Goal: Book appointment/travel/reservation

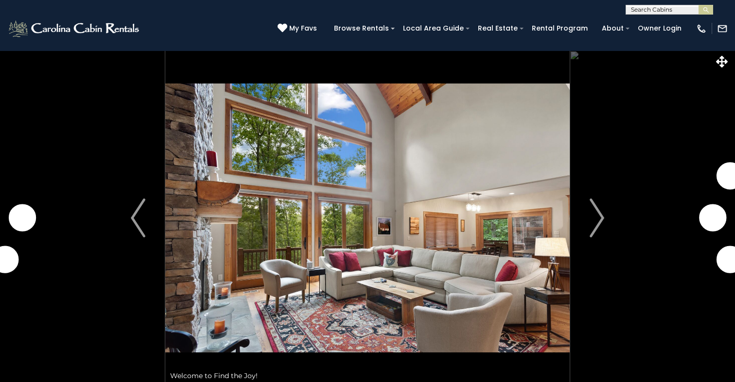
click at [598, 226] on img "Next" at bounding box center [596, 218] width 15 height 39
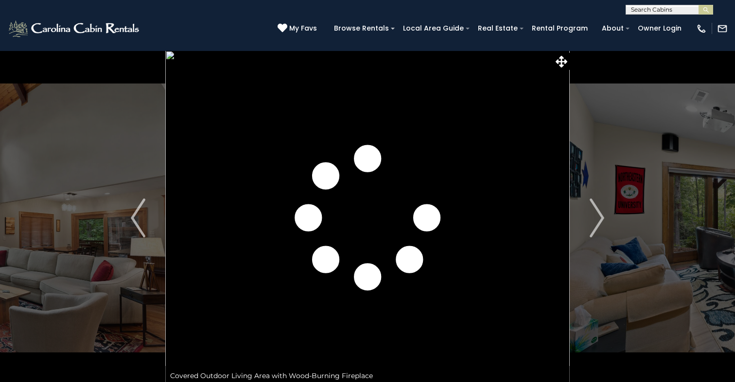
click at [598, 226] on img "Next" at bounding box center [596, 218] width 15 height 39
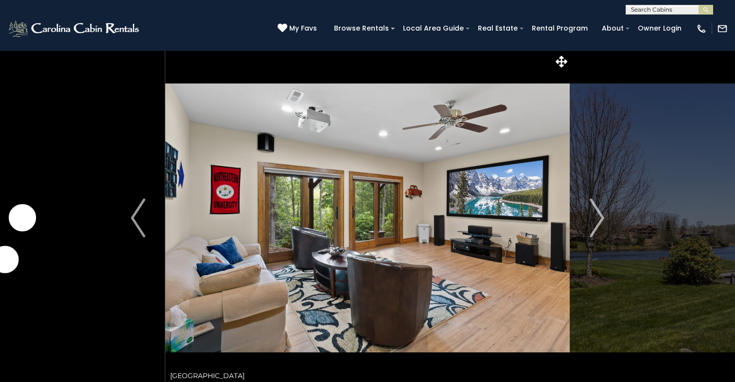
click at [598, 226] on img "Next" at bounding box center [596, 218] width 15 height 39
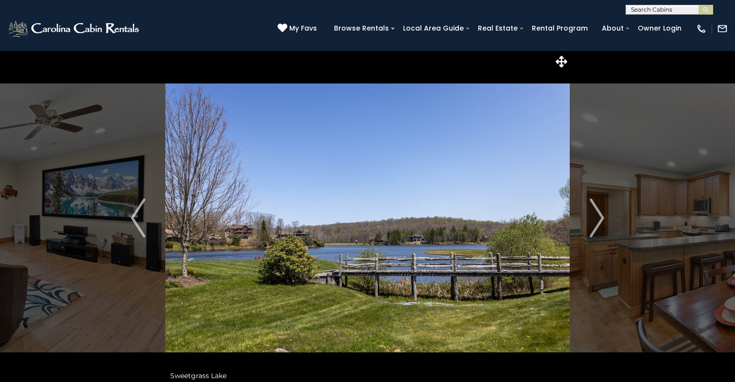
click at [598, 226] on img "Next" at bounding box center [596, 218] width 15 height 39
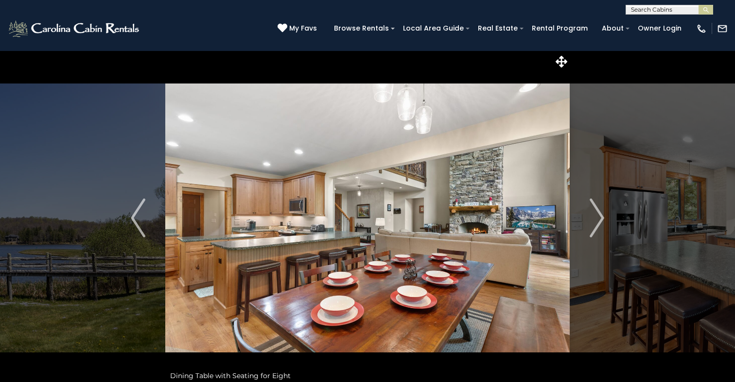
click at [598, 226] on img "Next" at bounding box center [596, 218] width 15 height 39
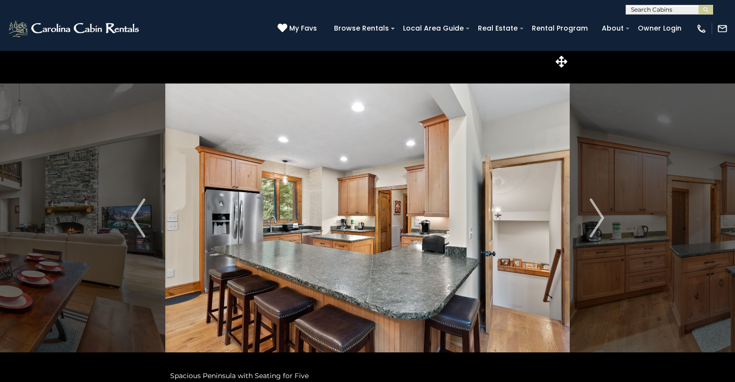
click at [598, 226] on img "Next" at bounding box center [596, 218] width 15 height 39
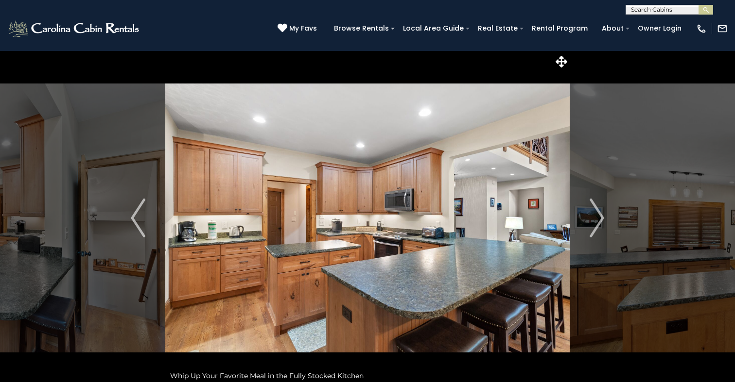
click at [598, 226] on img "Next" at bounding box center [596, 218] width 15 height 39
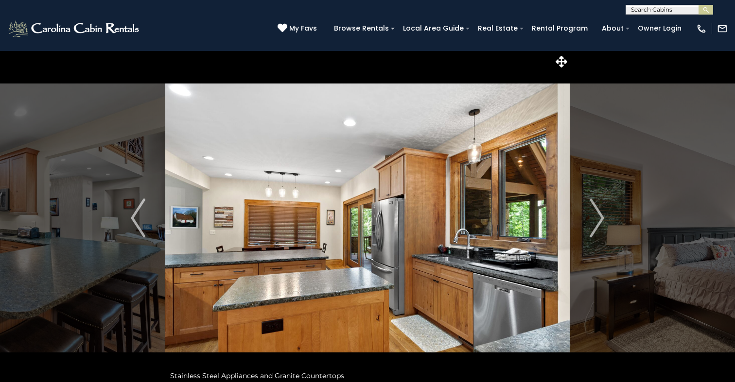
click at [598, 226] on img "Next" at bounding box center [596, 218] width 15 height 39
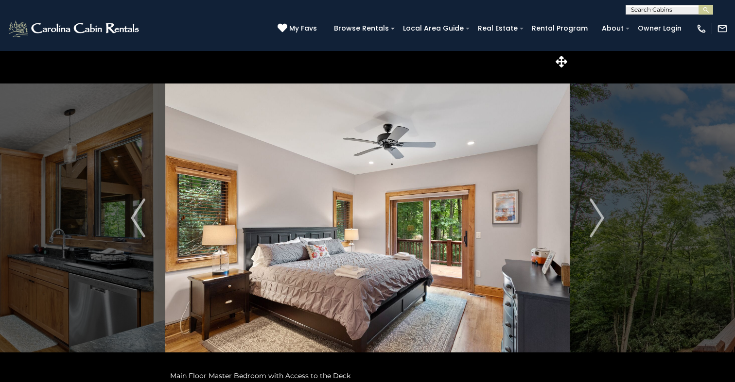
click at [598, 226] on img "Next" at bounding box center [596, 218] width 15 height 39
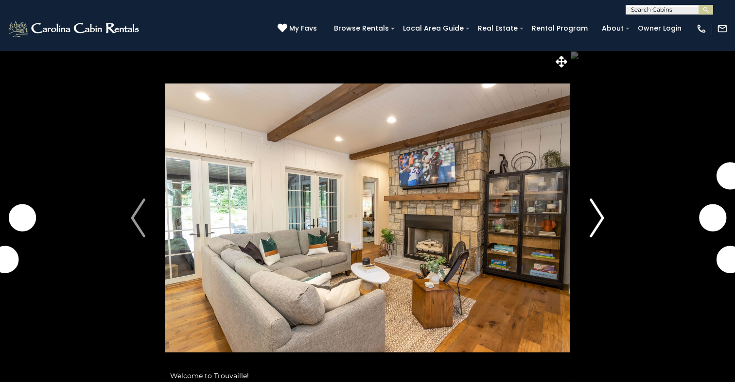
click at [595, 229] on img "Next" at bounding box center [596, 218] width 15 height 39
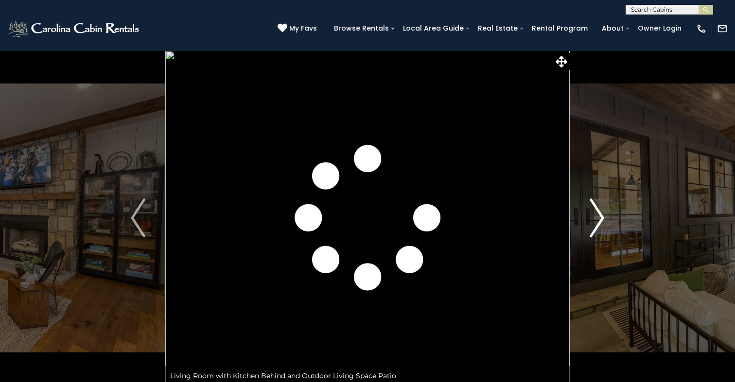
click at [595, 229] on img "Next" at bounding box center [596, 218] width 15 height 39
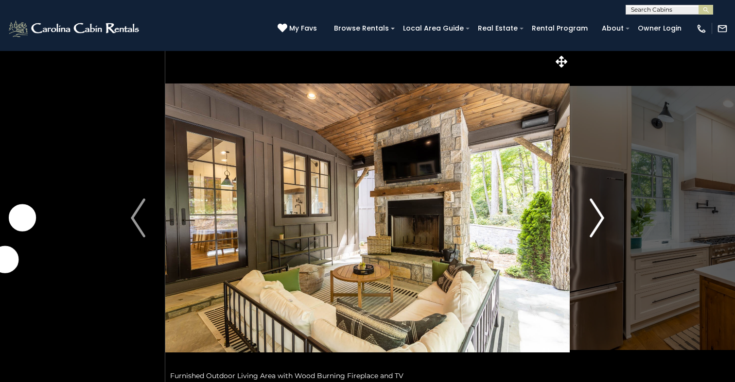
click at [596, 224] on img "Next" at bounding box center [596, 218] width 15 height 39
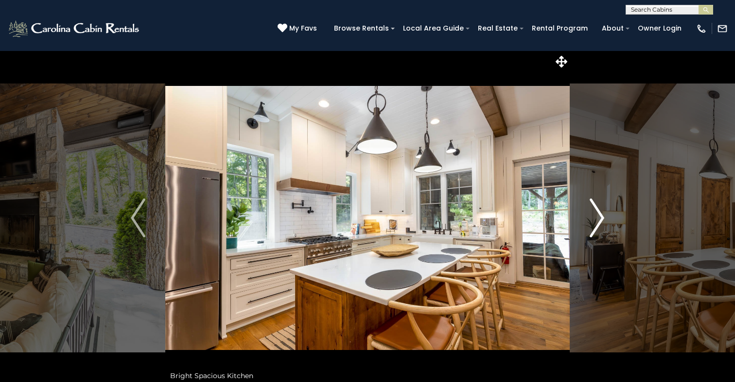
click at [596, 224] on img "Next" at bounding box center [596, 218] width 15 height 39
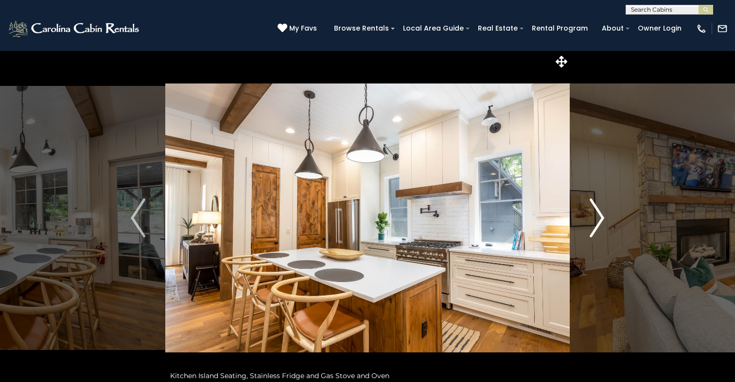
click at [596, 224] on img "Next" at bounding box center [596, 218] width 15 height 39
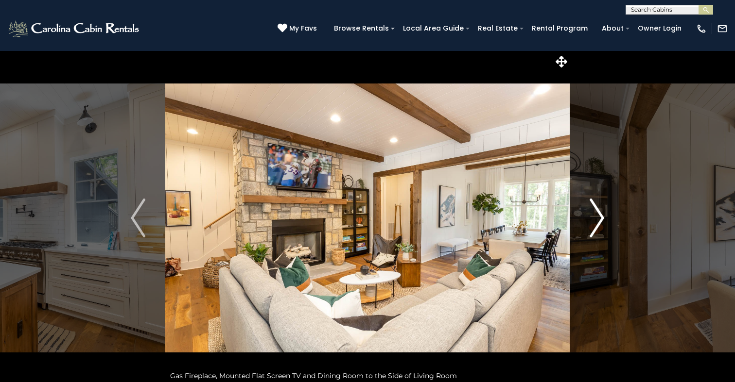
click at [596, 224] on img "Next" at bounding box center [596, 218] width 15 height 39
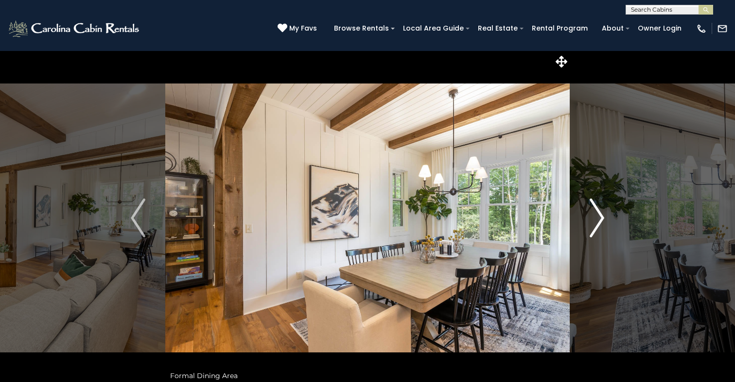
click at [596, 224] on img "Next" at bounding box center [596, 218] width 15 height 39
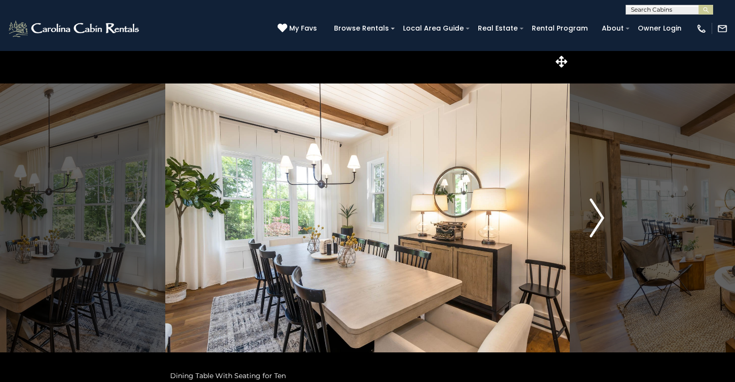
click at [596, 224] on img "Next" at bounding box center [596, 218] width 15 height 39
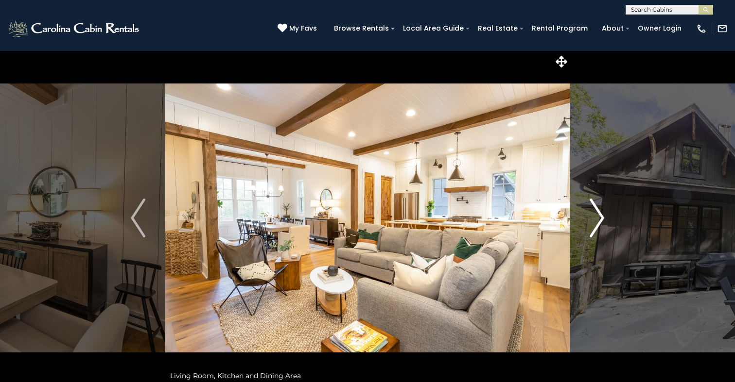
click at [596, 224] on img "Next" at bounding box center [596, 218] width 15 height 39
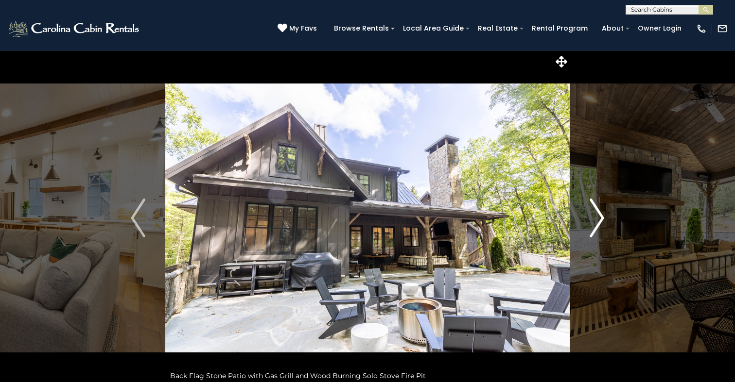
click at [596, 224] on img "Next" at bounding box center [596, 218] width 15 height 39
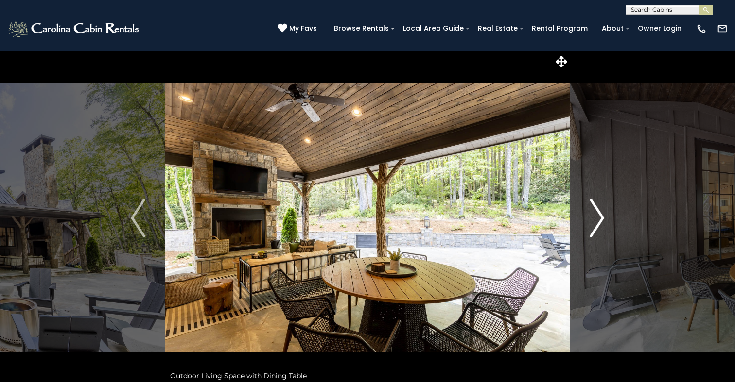
click at [596, 229] on img "Next" at bounding box center [596, 218] width 15 height 39
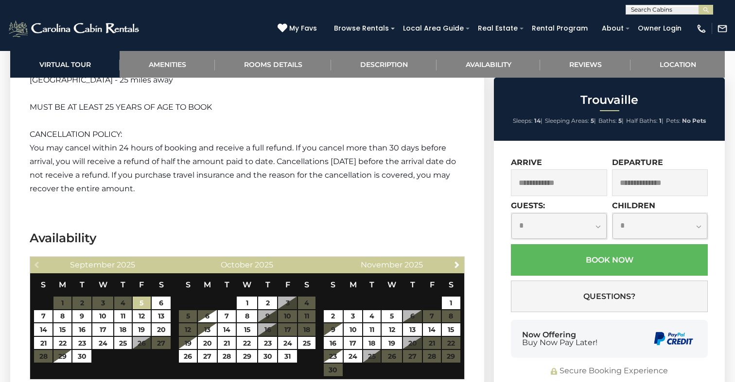
scroll to position [2263, 0]
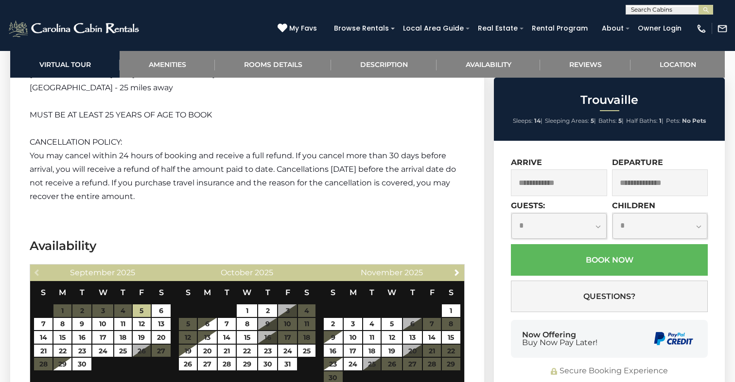
click at [544, 190] on input "text" at bounding box center [559, 183] width 96 height 27
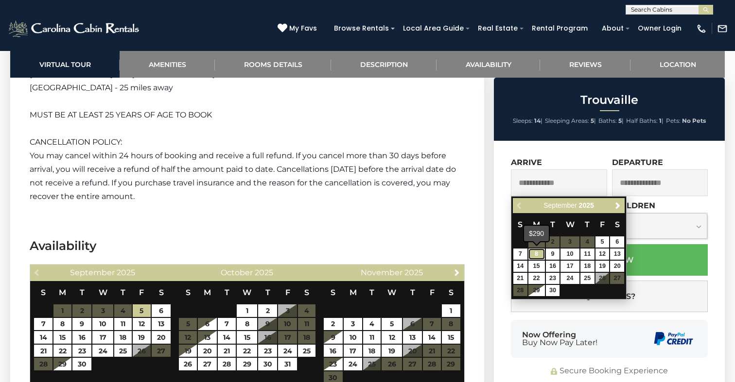
click at [535, 254] on link "8" at bounding box center [536, 254] width 17 height 11
type input "**********"
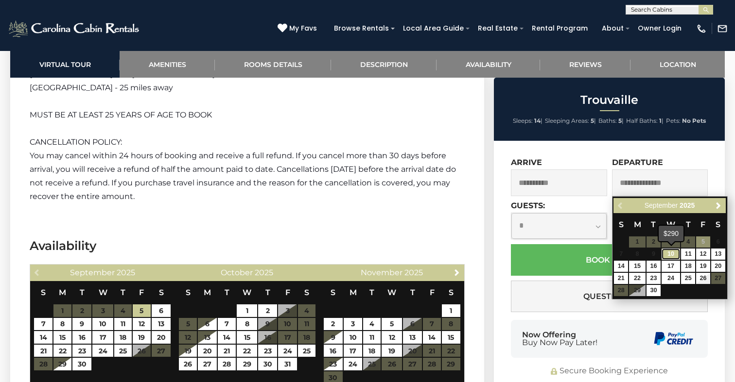
click at [667, 255] on link "10" at bounding box center [670, 254] width 18 height 11
type input "**********"
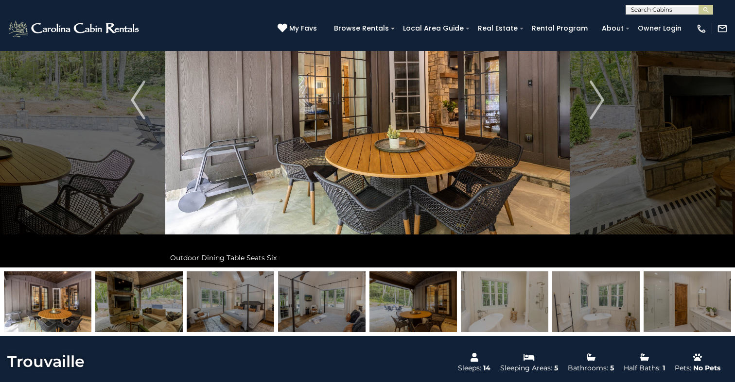
scroll to position [0, 0]
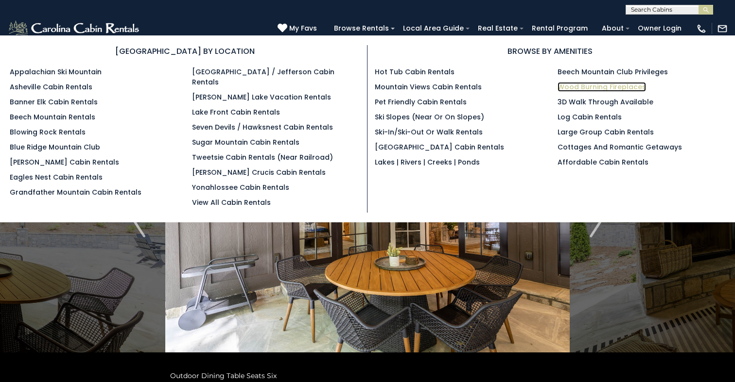
click at [595, 82] on link "Wood Burning Fireplaces" at bounding box center [601, 87] width 88 height 10
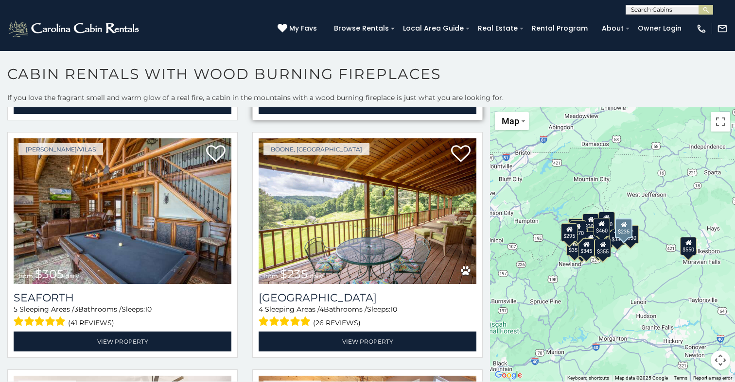
scroll to position [3313, 0]
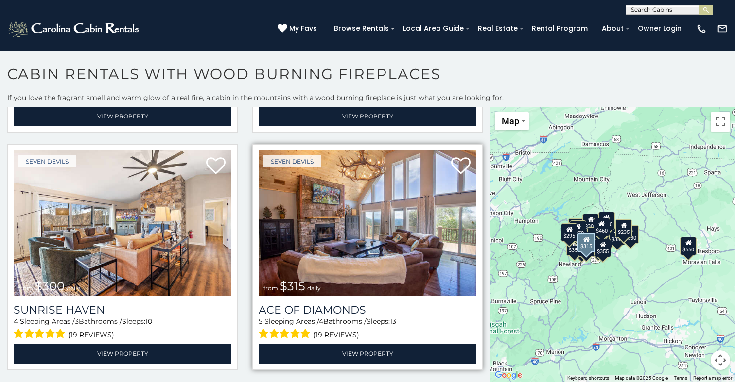
scroll to position [5, 0]
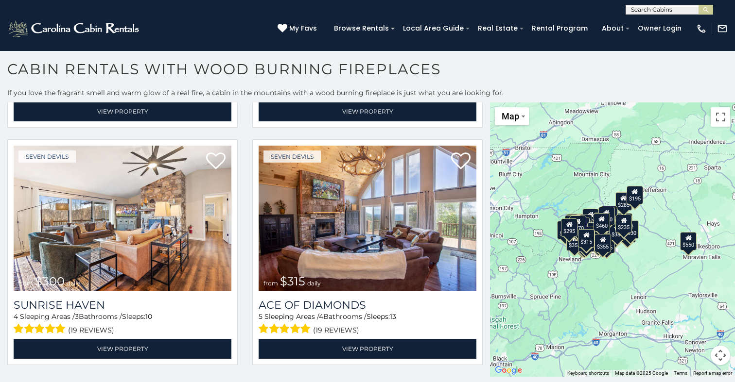
click at [688, 240] on icon at bounding box center [688, 237] width 6 height 7
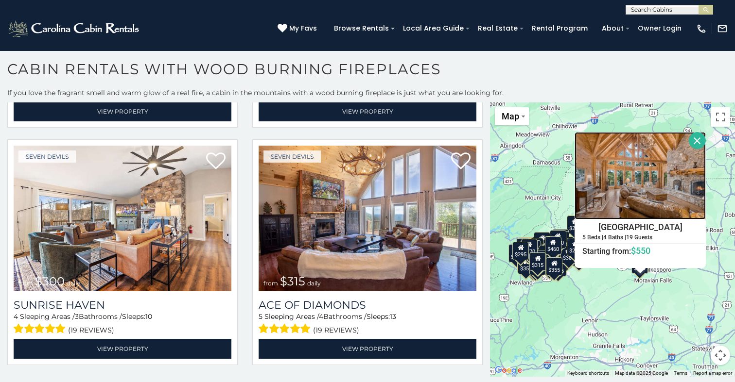
click at [621, 171] on img at bounding box center [639, 175] width 131 height 87
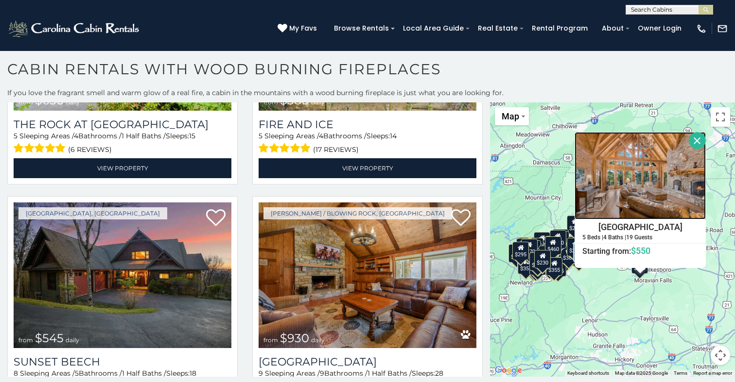
scroll to position [1356, 0]
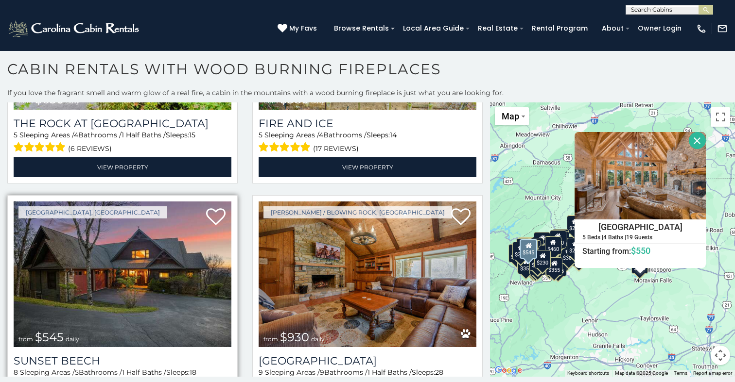
click at [180, 280] on img at bounding box center [123, 275] width 218 height 146
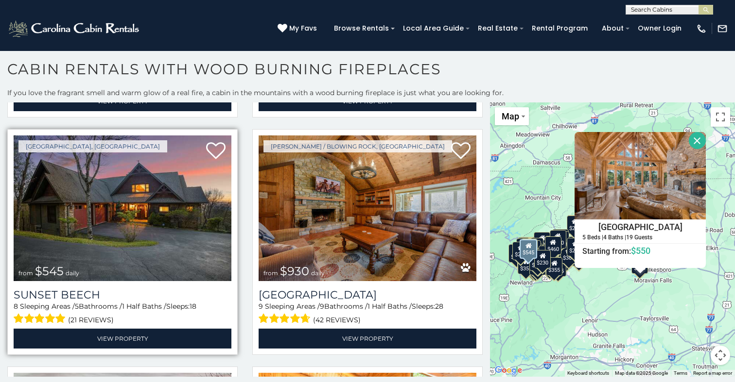
scroll to position [1424, 0]
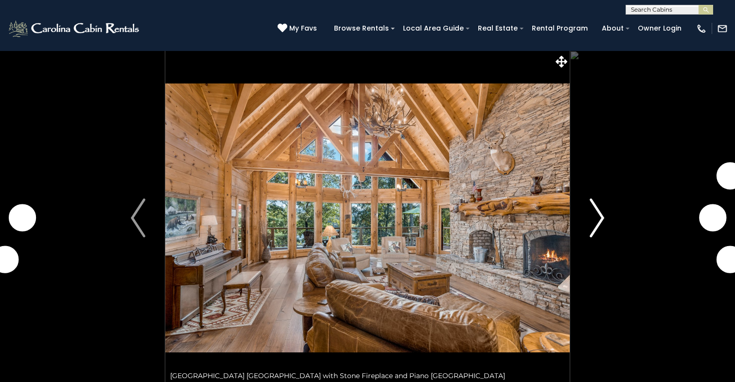
click at [598, 222] on img "Next" at bounding box center [596, 218] width 15 height 39
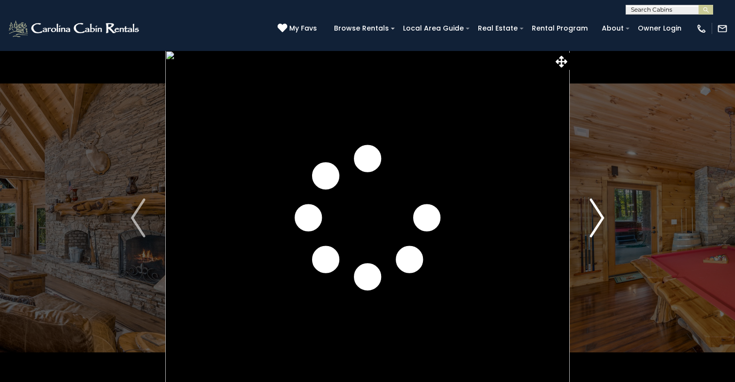
click at [598, 222] on img "Next" at bounding box center [596, 218] width 15 height 39
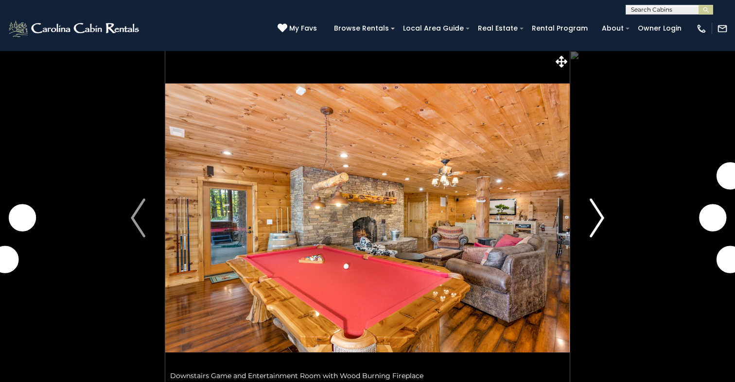
click at [598, 222] on img "Next" at bounding box center [596, 218] width 15 height 39
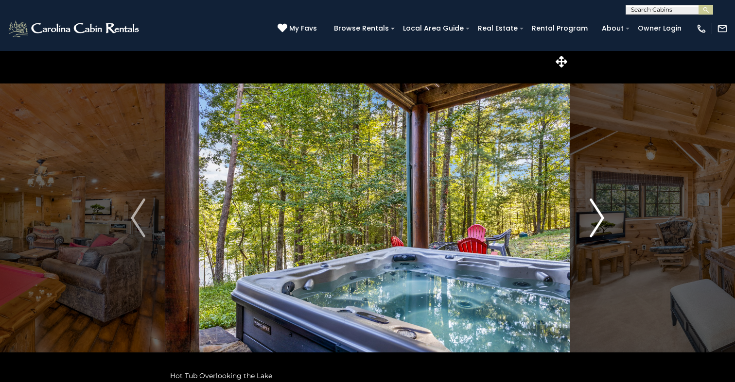
click at [598, 222] on img "Next" at bounding box center [596, 218] width 15 height 39
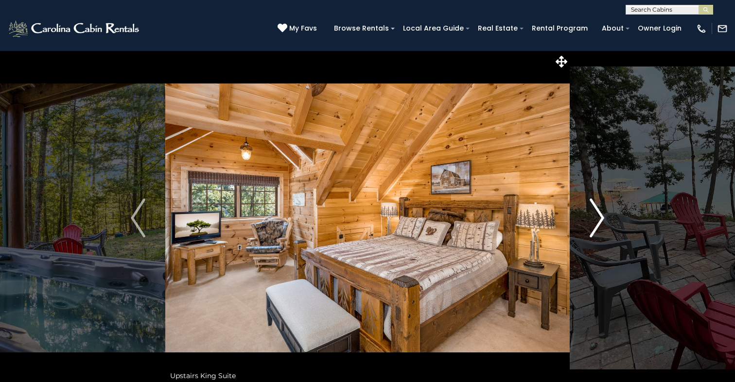
click at [598, 222] on img "Next" at bounding box center [596, 218] width 15 height 39
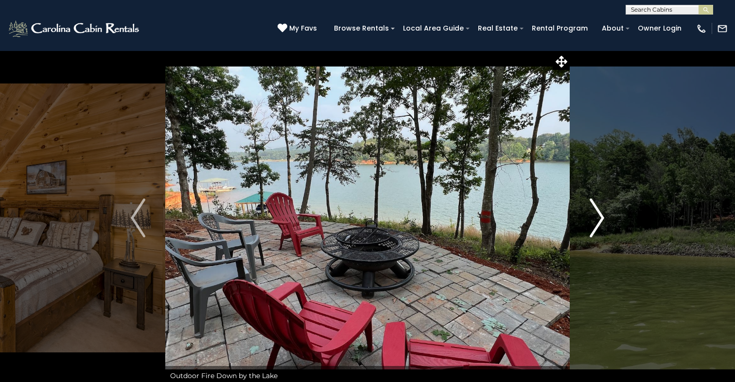
click at [598, 222] on img "Next" at bounding box center [596, 218] width 15 height 39
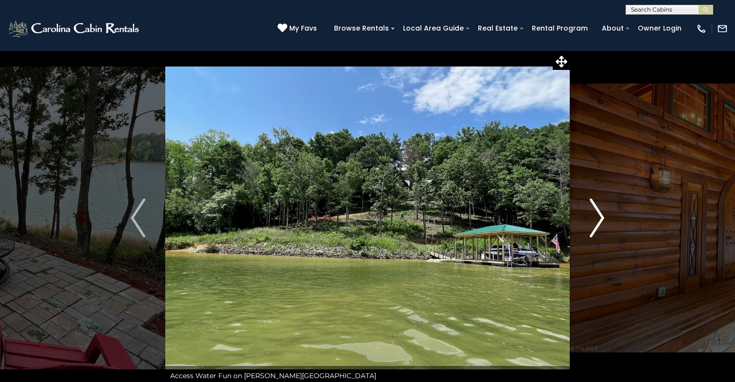
click at [598, 222] on img "Next" at bounding box center [596, 218] width 15 height 39
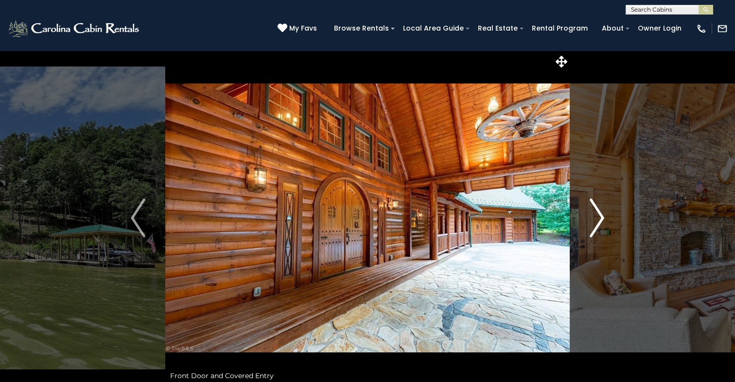
click at [598, 222] on img "Next" at bounding box center [596, 218] width 15 height 39
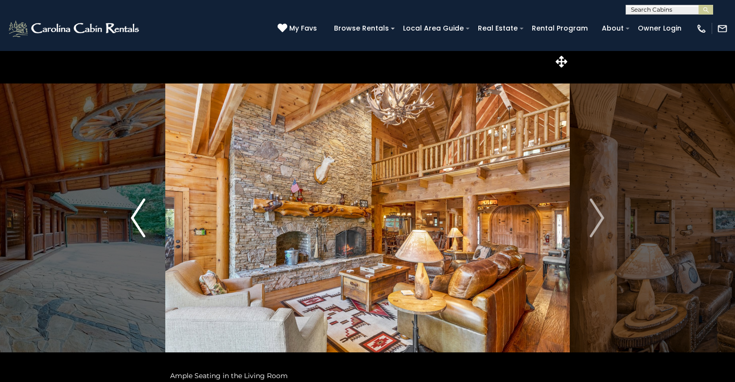
click at [137, 225] on img "Previous" at bounding box center [138, 218] width 15 height 39
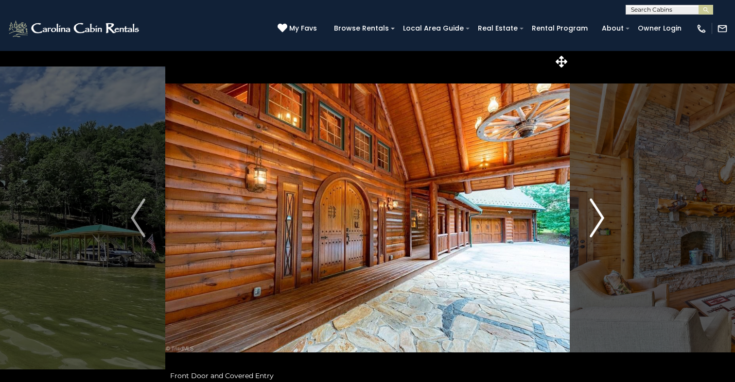
click at [597, 224] on img "Next" at bounding box center [596, 218] width 15 height 39
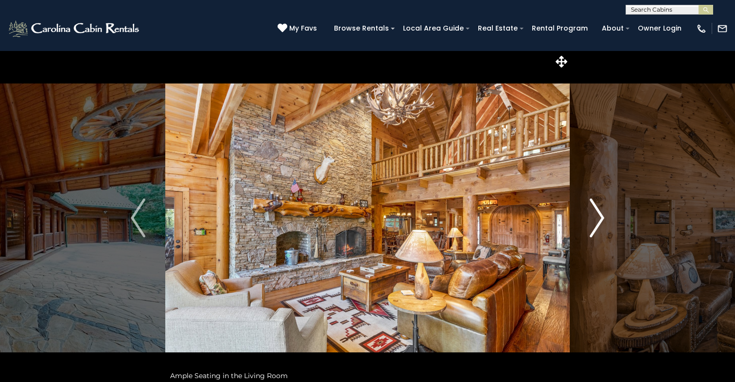
click at [597, 224] on img "Next" at bounding box center [596, 218] width 15 height 39
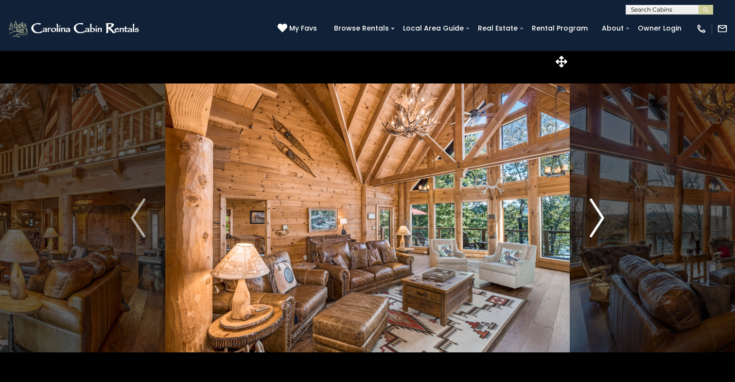
click at [597, 224] on img "Next" at bounding box center [596, 218] width 15 height 39
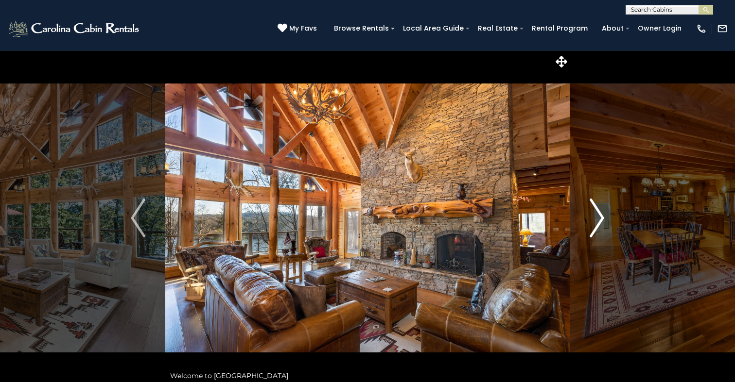
click at [597, 224] on img "Next" at bounding box center [596, 218] width 15 height 39
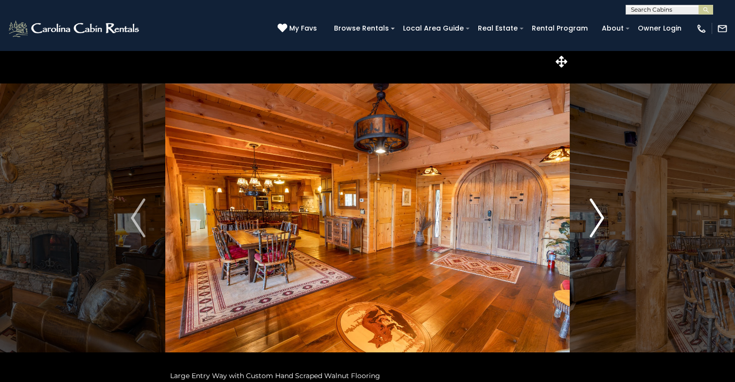
click at [597, 224] on img "Next" at bounding box center [596, 218] width 15 height 39
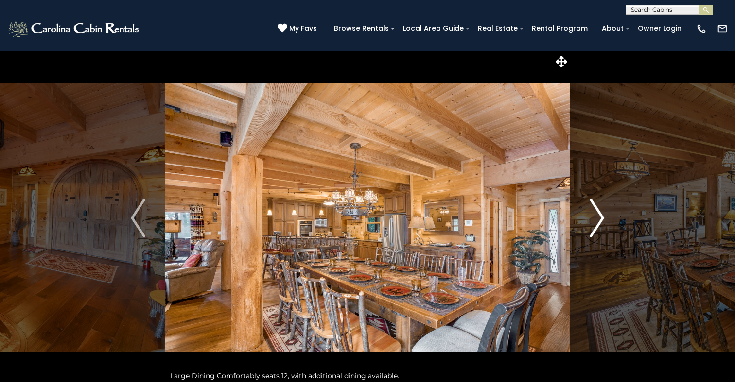
click at [597, 224] on img "Next" at bounding box center [596, 218] width 15 height 39
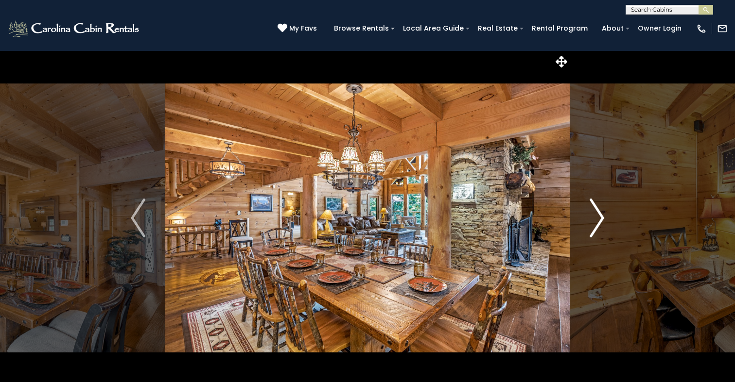
click at [597, 224] on img "Next" at bounding box center [596, 218] width 15 height 39
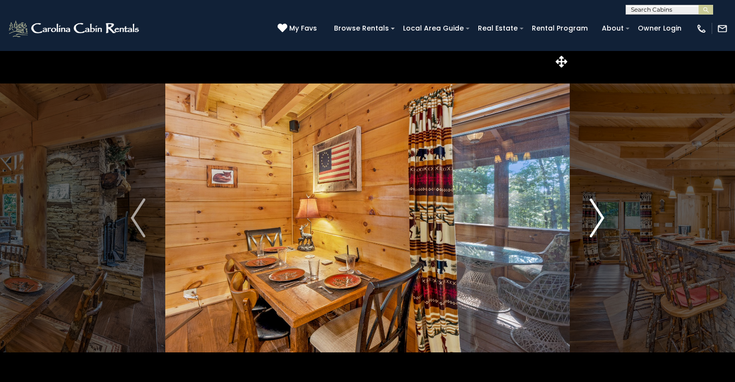
click at [597, 224] on img "Next" at bounding box center [596, 218] width 15 height 39
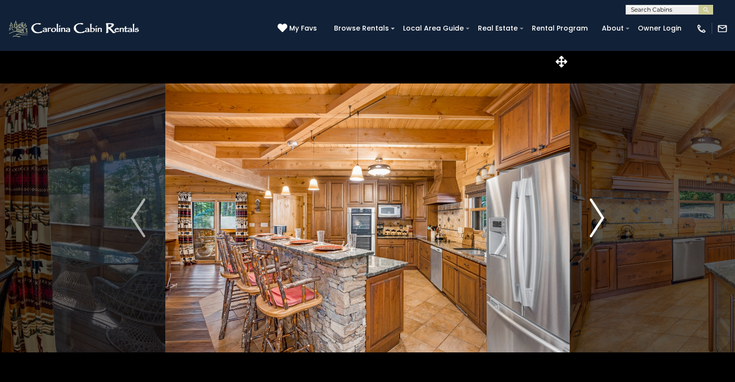
click at [597, 224] on img "Next" at bounding box center [596, 218] width 15 height 39
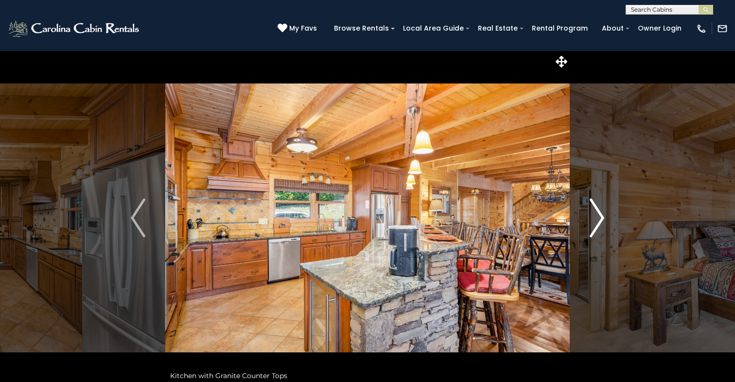
click at [597, 224] on img "Next" at bounding box center [596, 218] width 15 height 39
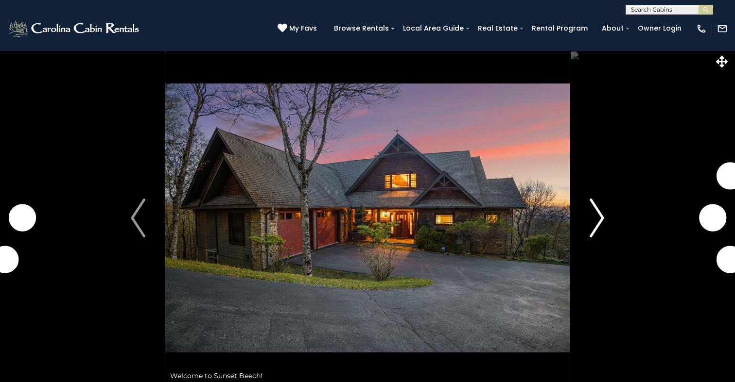
click at [596, 227] on img "Next" at bounding box center [596, 218] width 15 height 39
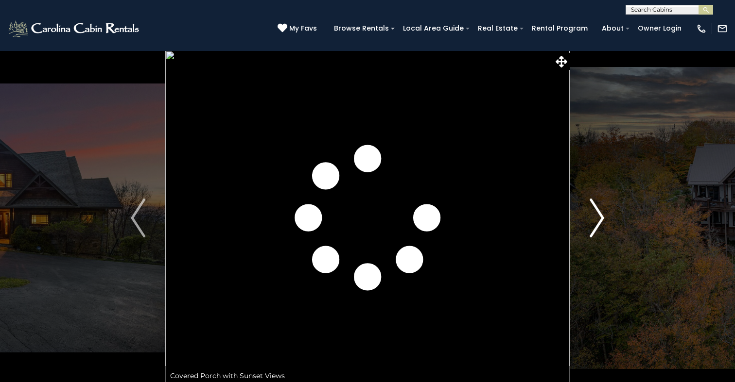
click at [596, 227] on img "Next" at bounding box center [596, 218] width 15 height 39
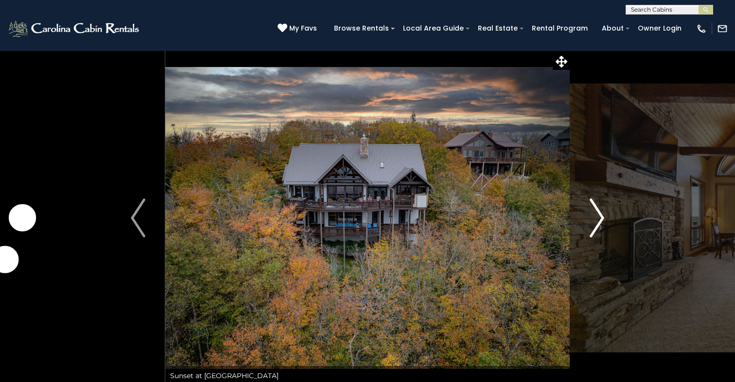
click at [596, 227] on img "Next" at bounding box center [596, 218] width 15 height 39
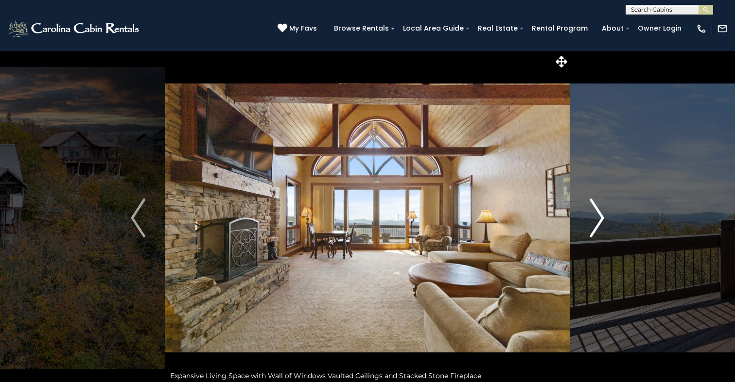
click at [596, 227] on img "Next" at bounding box center [596, 218] width 15 height 39
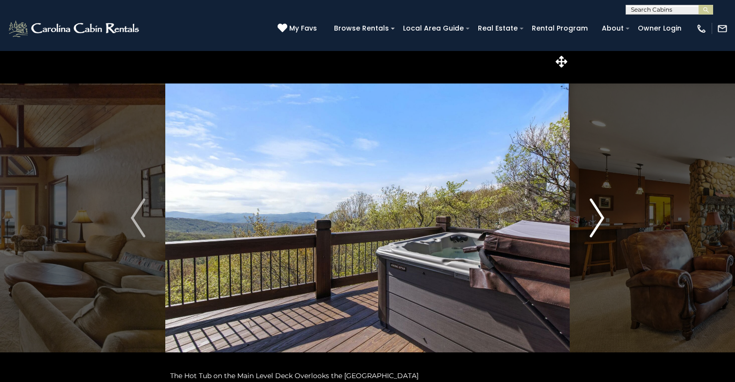
click at [596, 227] on img "Next" at bounding box center [596, 218] width 15 height 39
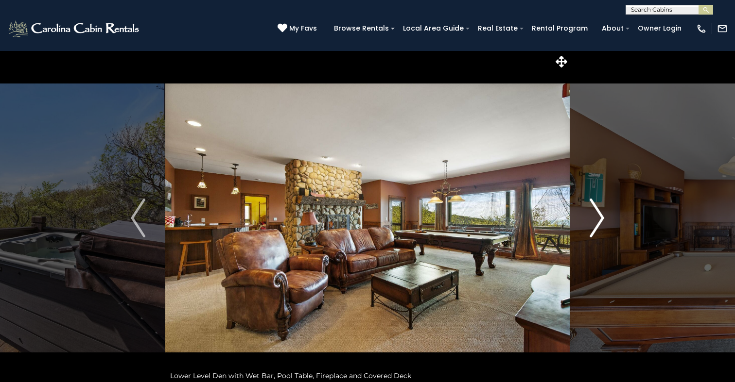
click at [596, 227] on img "Next" at bounding box center [596, 218] width 15 height 39
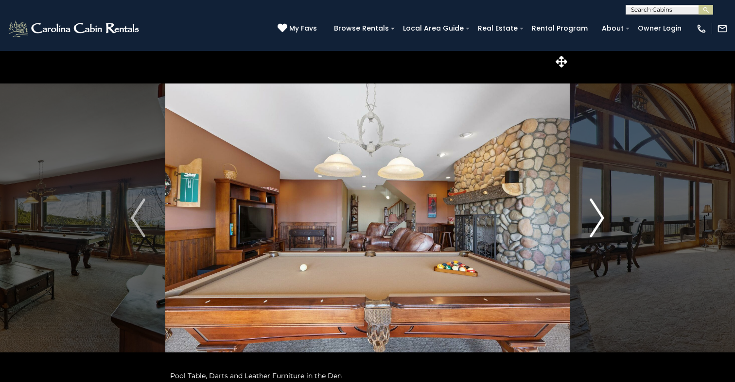
click at [596, 227] on img "Next" at bounding box center [596, 218] width 15 height 39
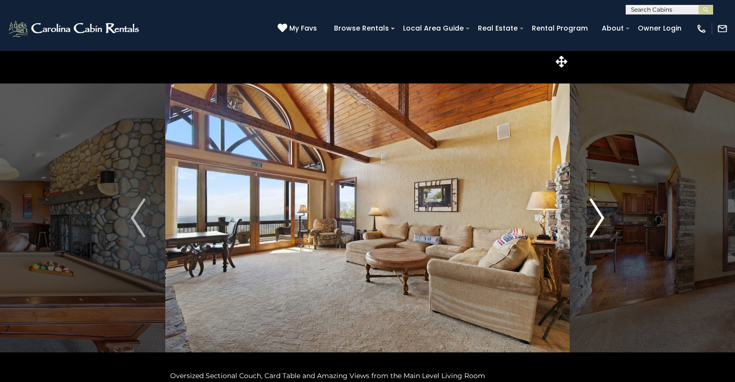
click at [596, 227] on img "Next" at bounding box center [596, 218] width 15 height 39
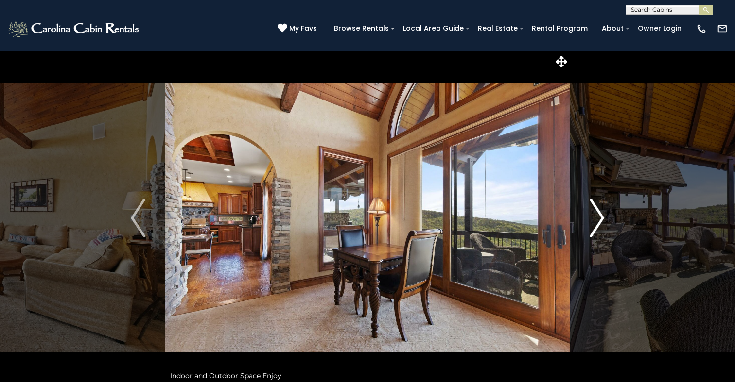
click at [596, 227] on img "Next" at bounding box center [596, 218] width 15 height 39
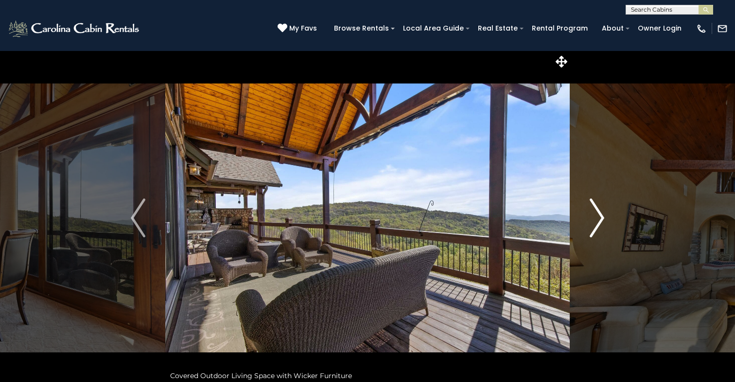
click at [596, 227] on img "Next" at bounding box center [596, 218] width 15 height 39
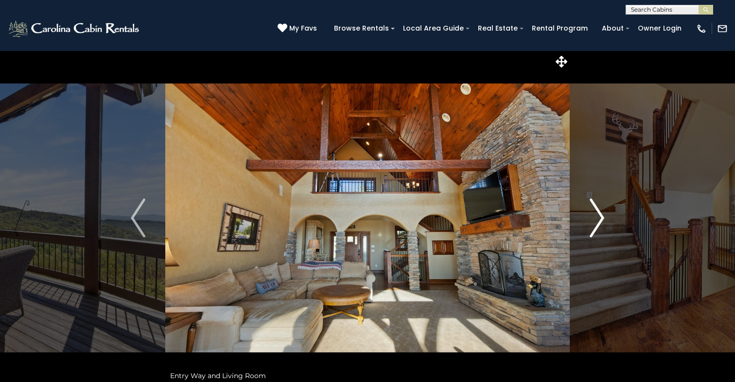
click at [596, 227] on img "Next" at bounding box center [596, 218] width 15 height 39
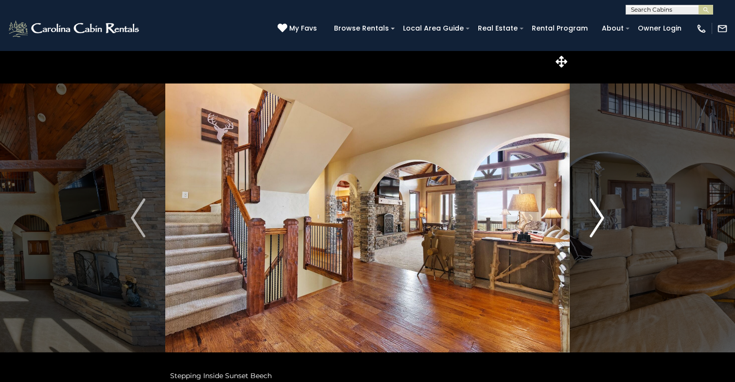
click at [596, 227] on img "Next" at bounding box center [596, 218] width 15 height 39
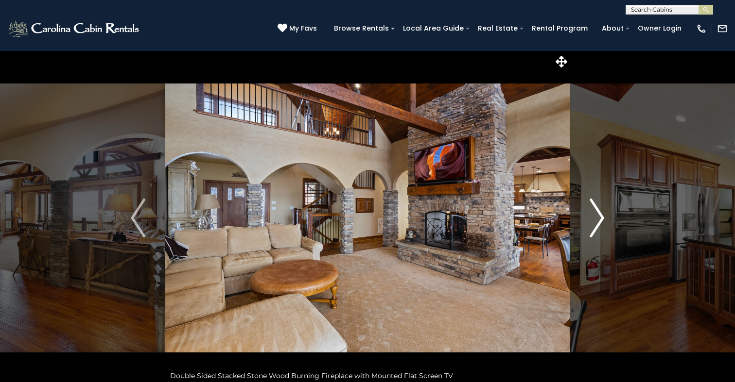
click at [596, 227] on img "Next" at bounding box center [596, 218] width 15 height 39
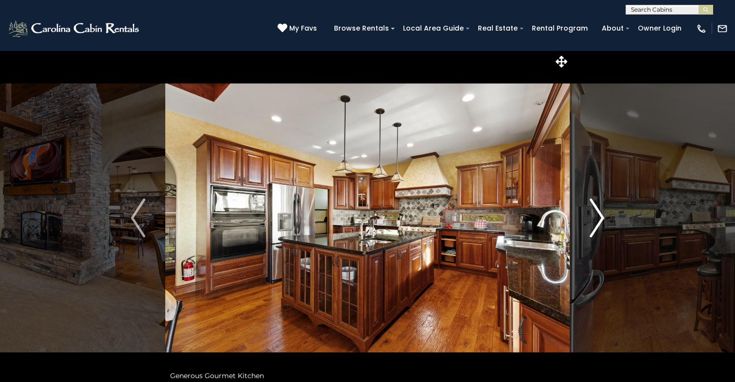
click at [596, 227] on img "Next" at bounding box center [596, 218] width 15 height 39
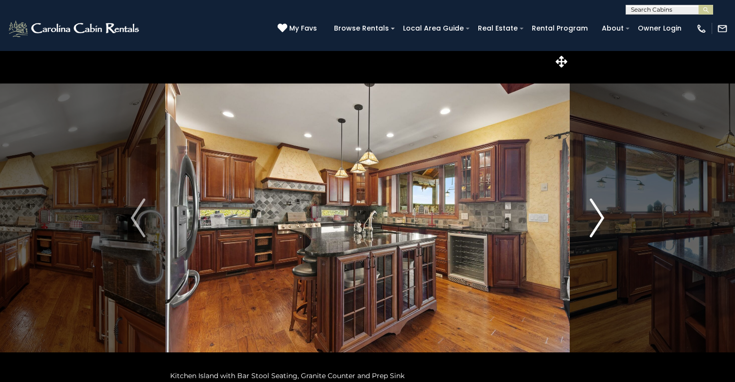
click at [596, 227] on img "Next" at bounding box center [596, 218] width 15 height 39
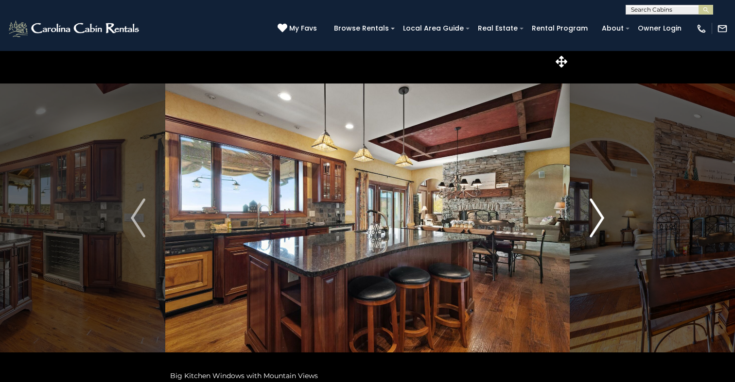
click at [596, 227] on img "Next" at bounding box center [596, 218] width 15 height 39
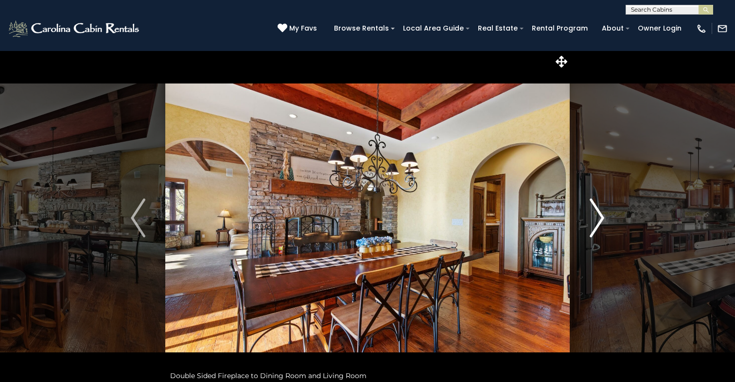
click at [596, 227] on img "Next" at bounding box center [596, 218] width 15 height 39
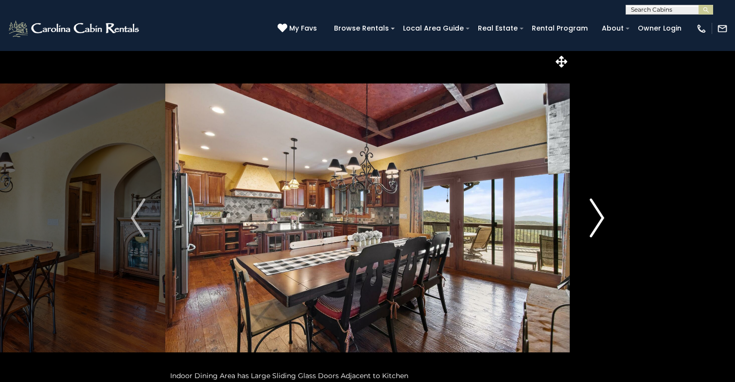
click at [596, 227] on img "Next" at bounding box center [596, 218] width 15 height 39
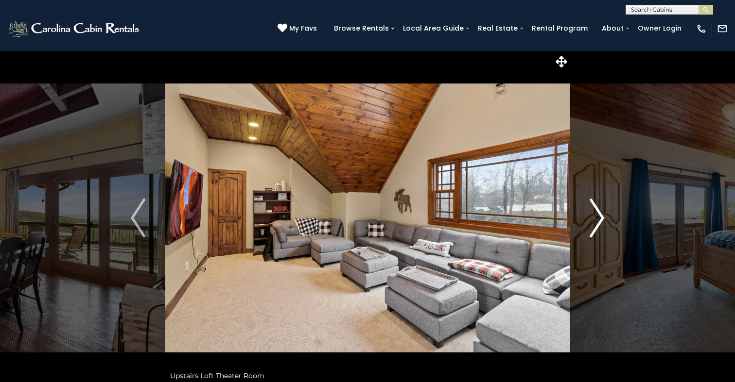
click at [596, 227] on img "Next" at bounding box center [596, 218] width 15 height 39
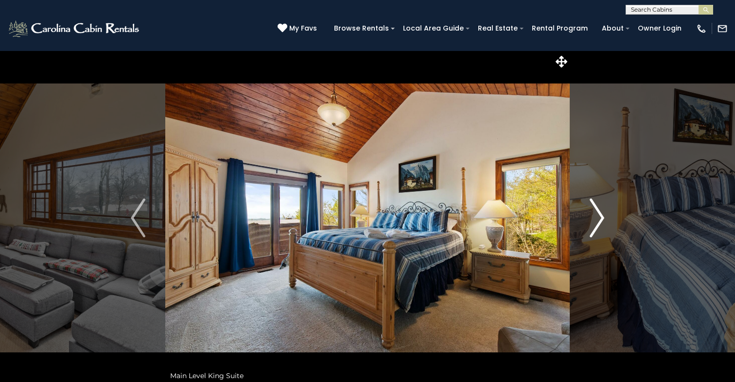
click at [596, 227] on img "Next" at bounding box center [596, 218] width 15 height 39
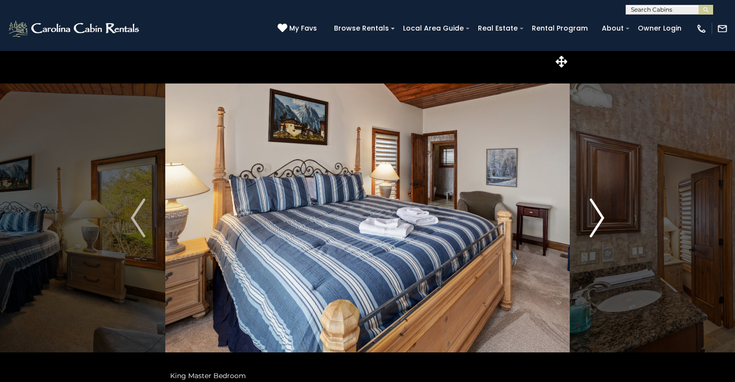
click at [596, 227] on img "Next" at bounding box center [596, 218] width 15 height 39
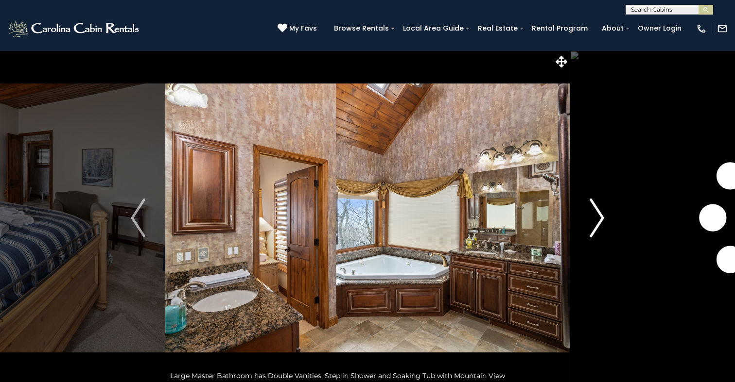
click at [596, 227] on img "Next" at bounding box center [596, 218] width 15 height 39
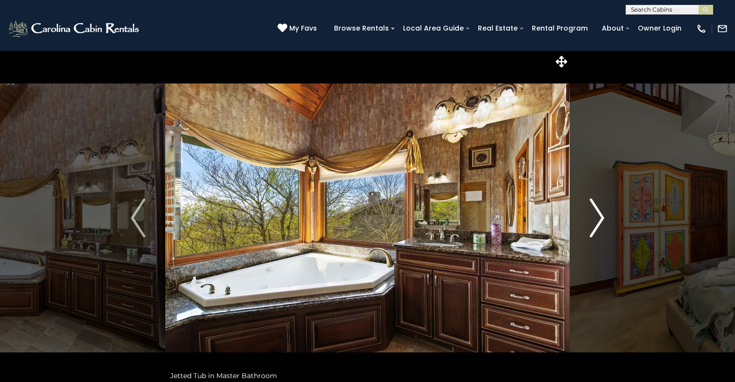
click at [596, 227] on img "Next" at bounding box center [596, 218] width 15 height 39
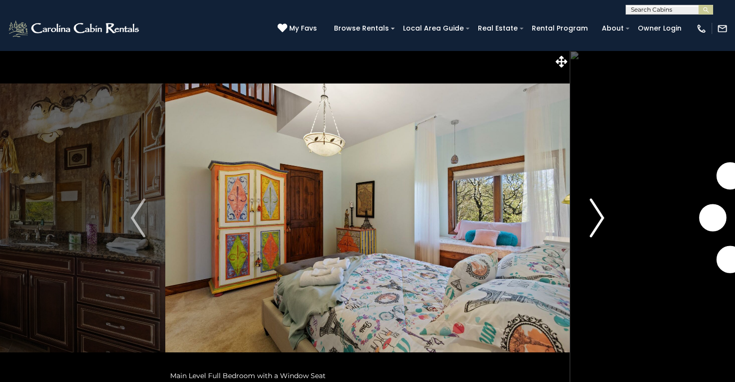
click at [596, 227] on img "Next" at bounding box center [596, 218] width 15 height 39
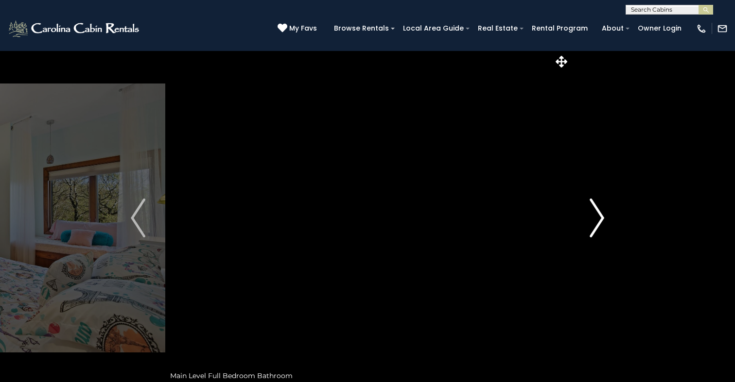
click at [596, 227] on img "Next" at bounding box center [596, 218] width 15 height 39
